Goal: Use online tool/utility

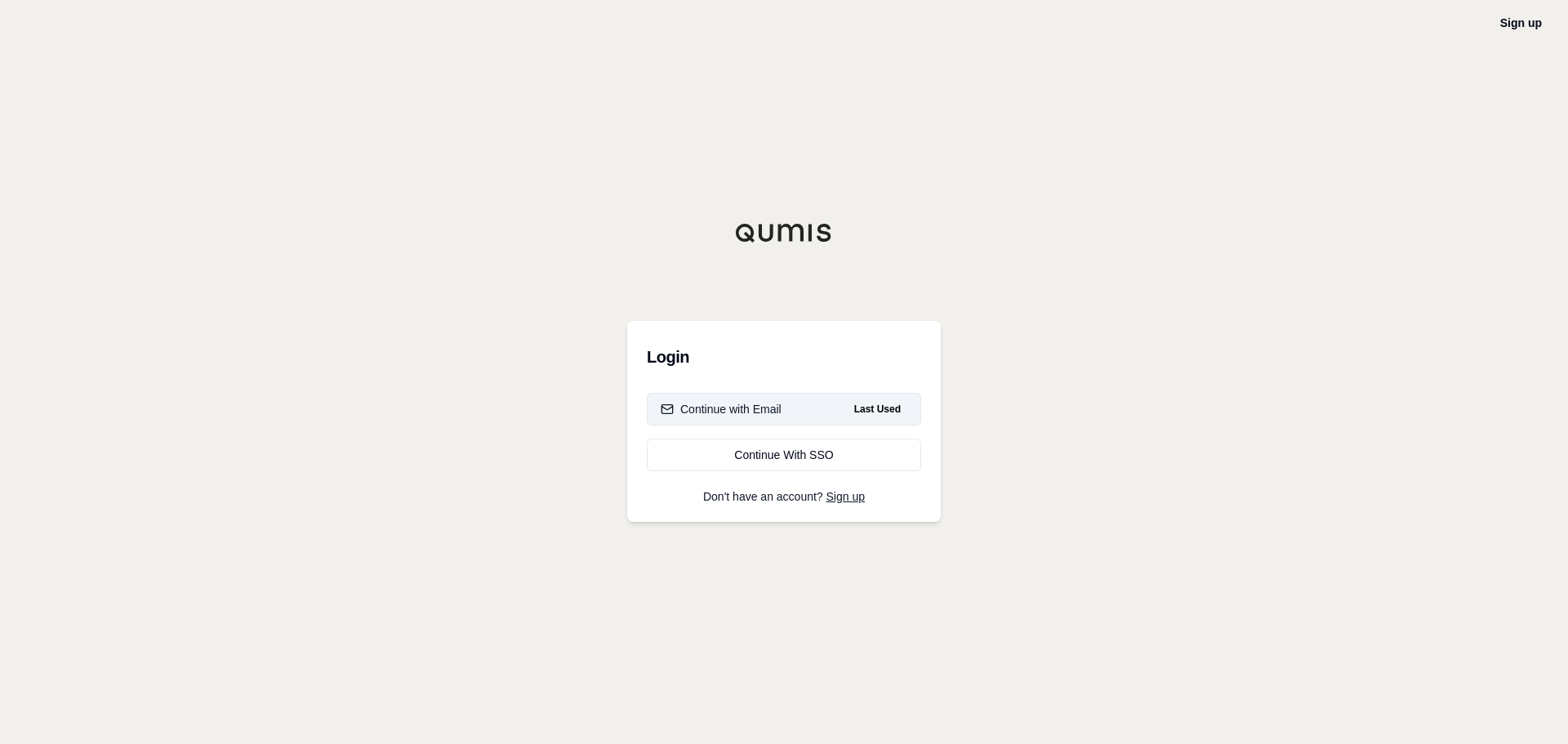
click at [775, 410] on div "Continue with Email" at bounding box center [721, 409] width 121 height 16
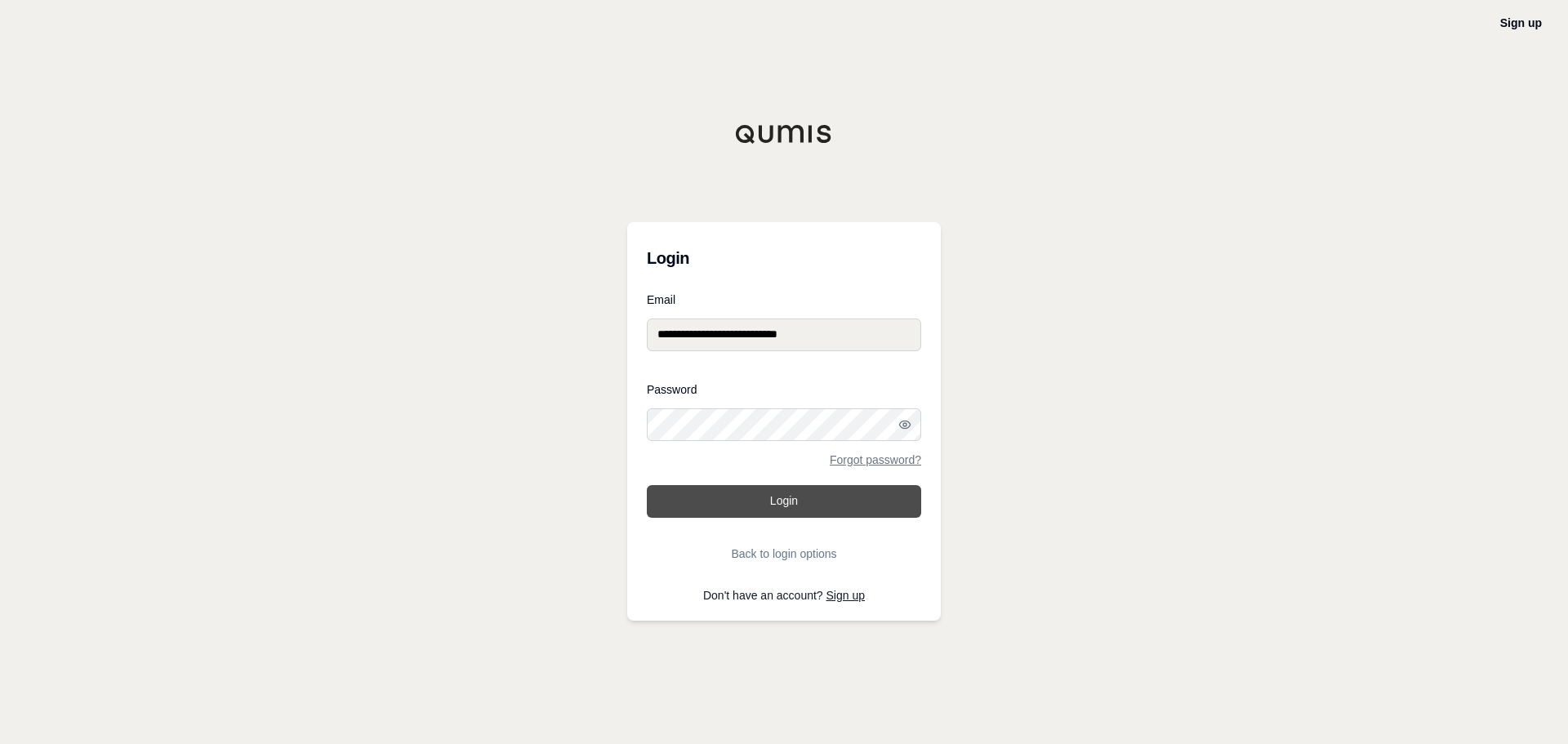
click at [782, 510] on button "Login" at bounding box center [784, 502] width 274 height 33
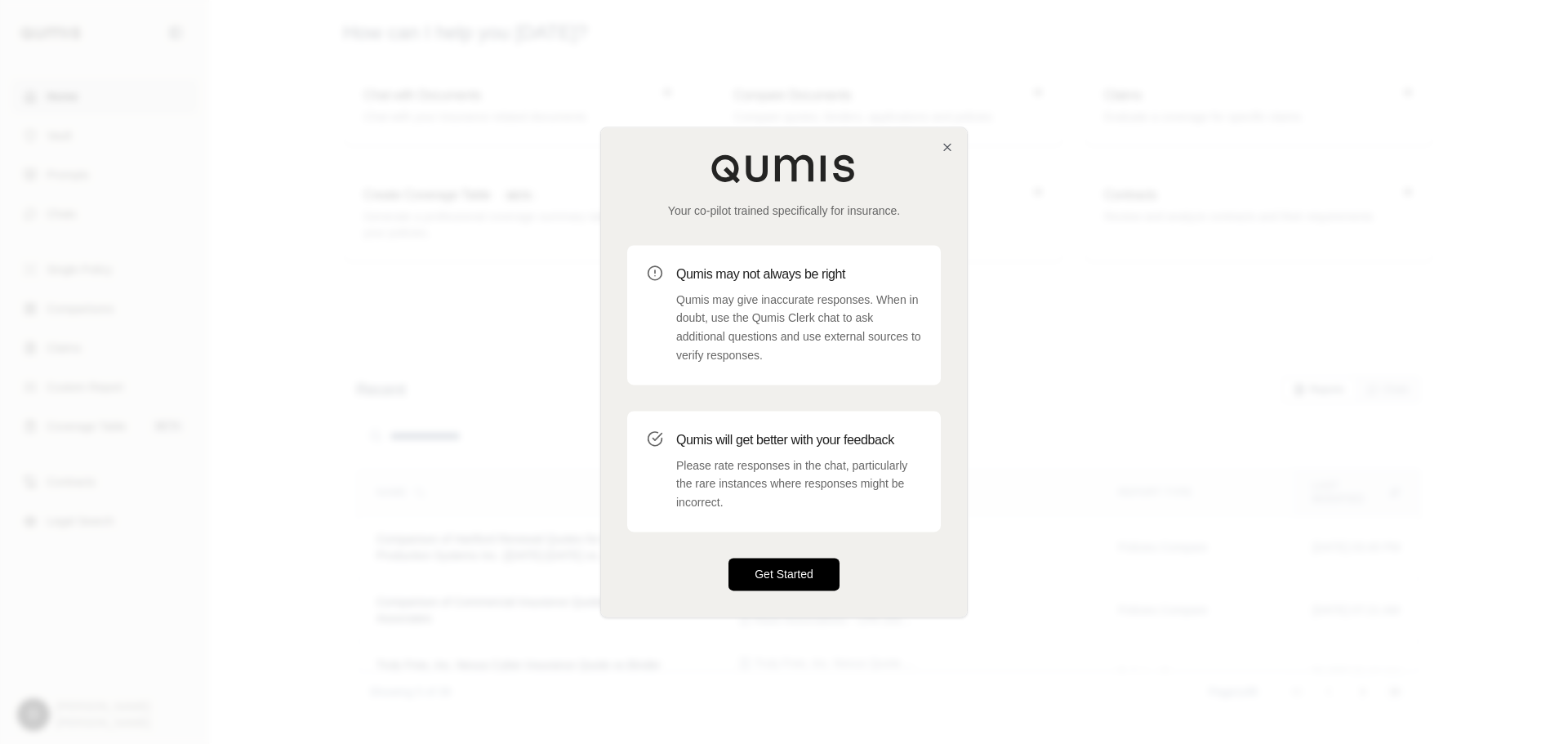
click at [776, 581] on button "Get Started" at bounding box center [784, 574] width 111 height 33
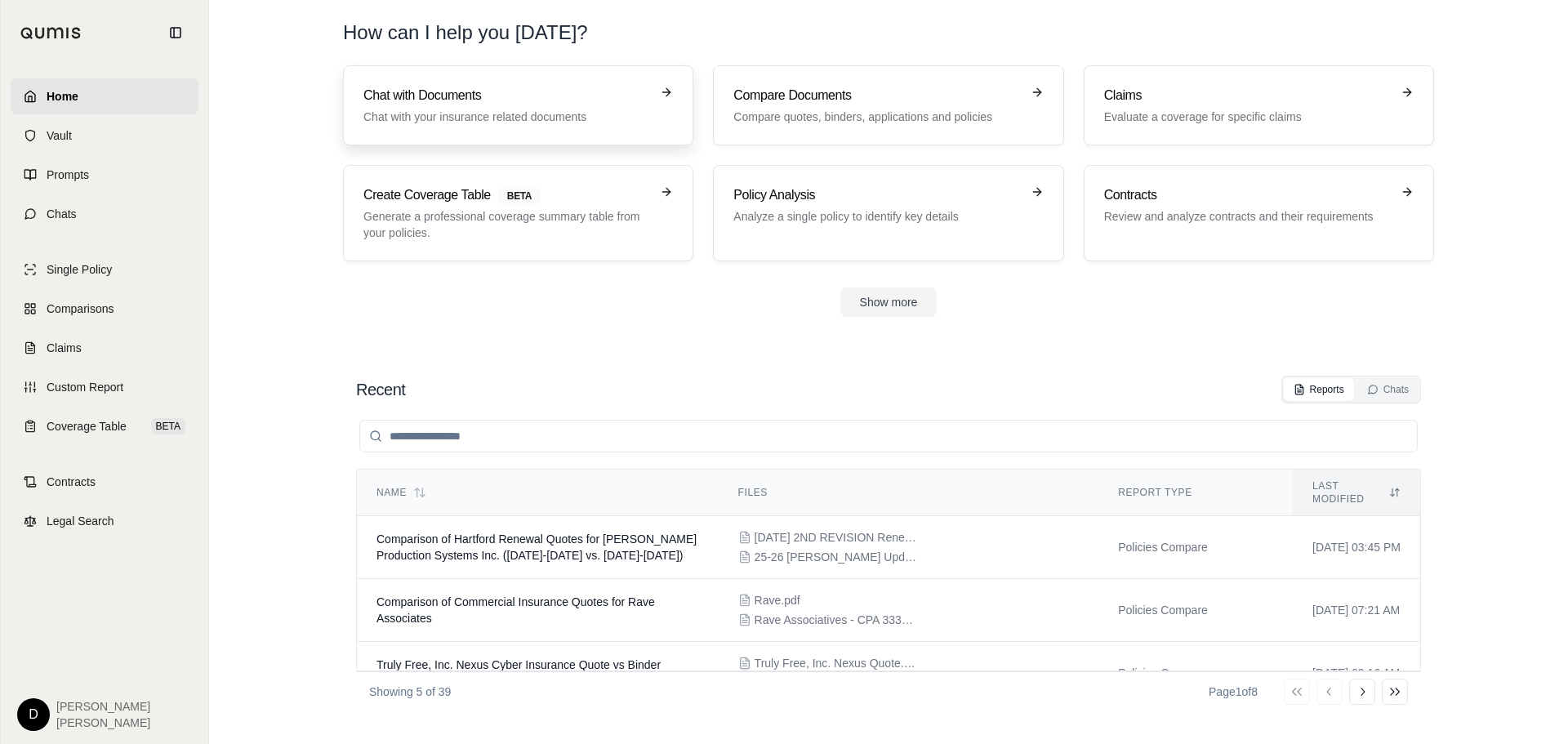
click at [478, 94] on h3 "Chat with Documents" at bounding box center [507, 96] width 287 height 19
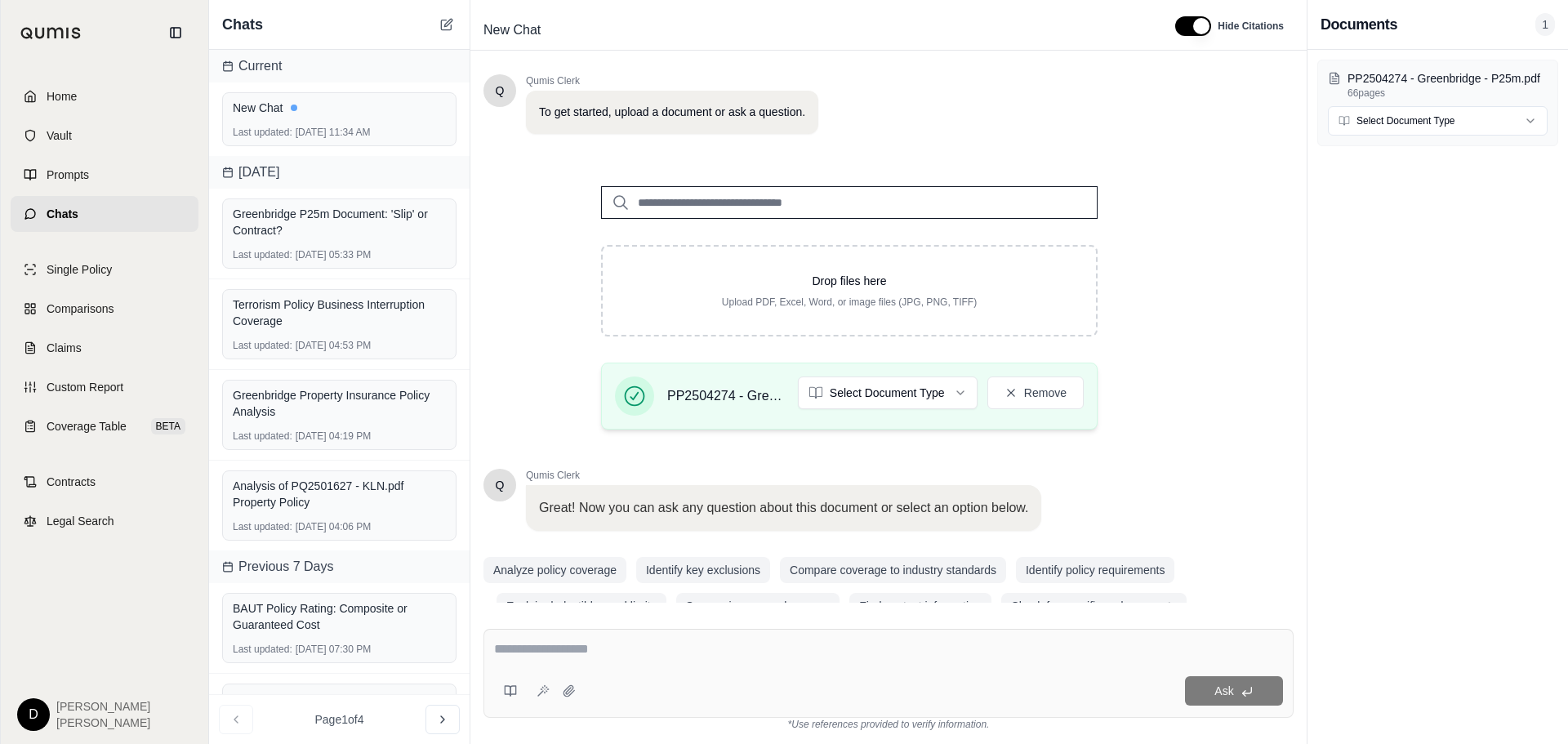
scroll to position [138, 0]
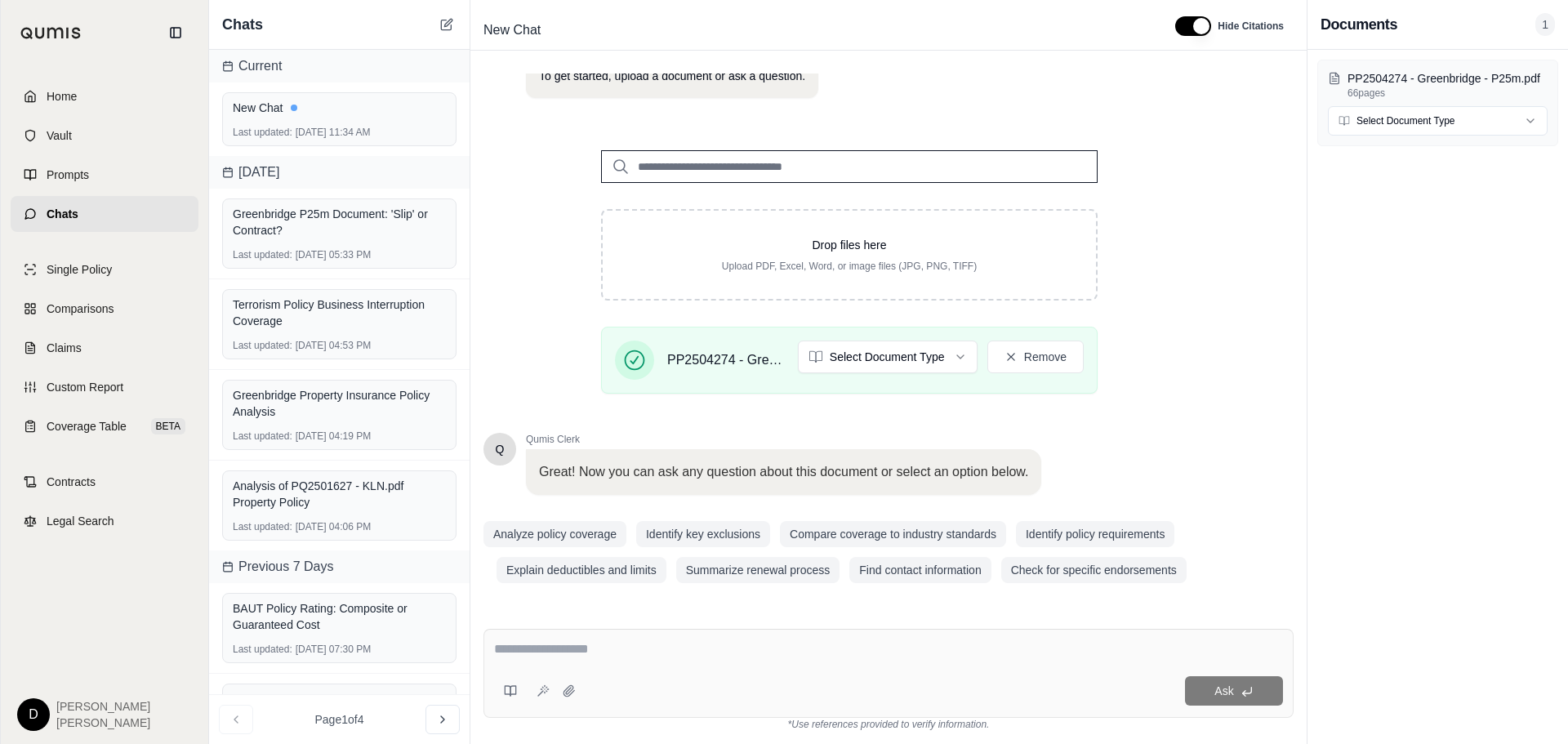
click at [560, 652] on textarea at bounding box center [889, 649] width 789 height 19
type textarea "**********"
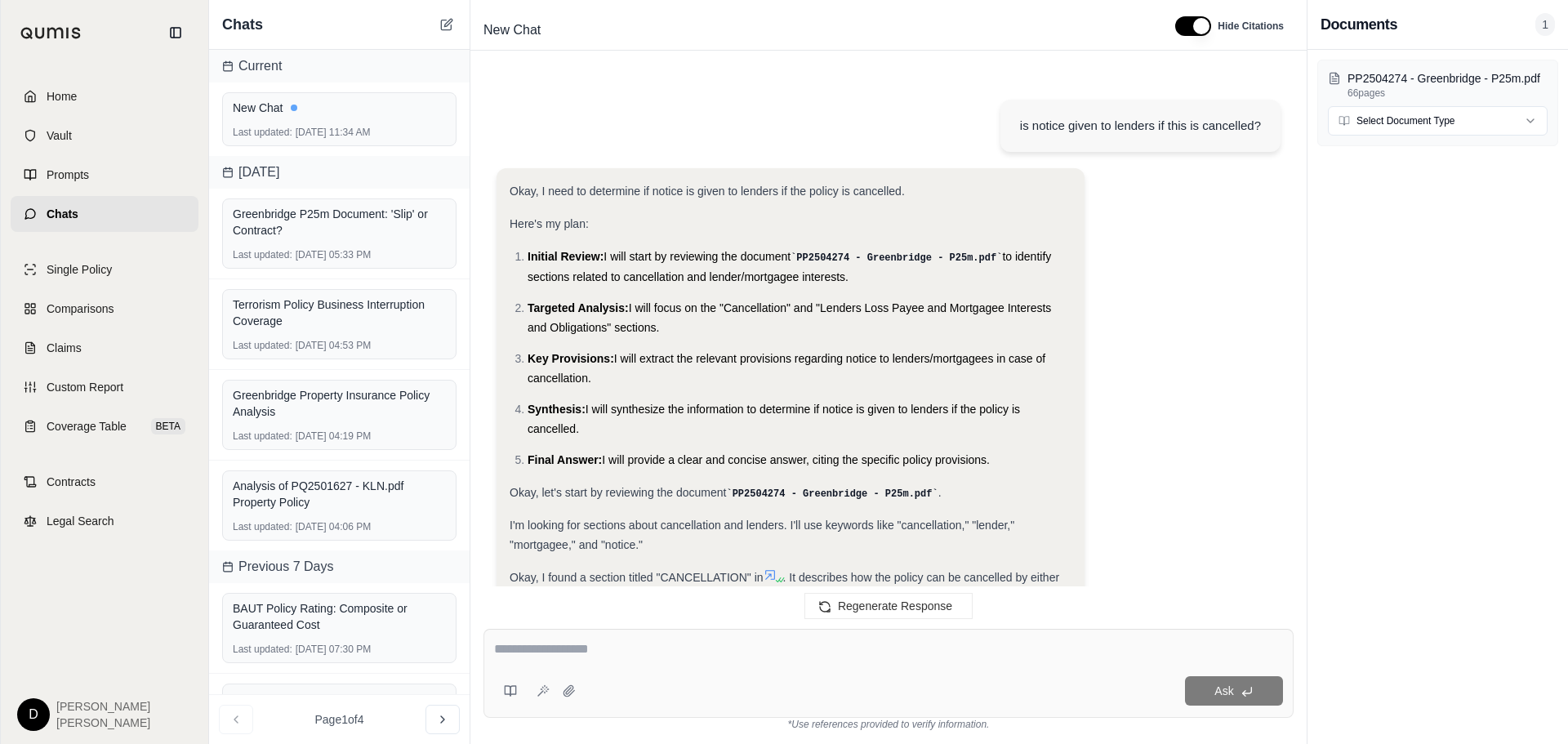
scroll to position [1078, 0]
